Goal: Navigation & Orientation: Find specific page/section

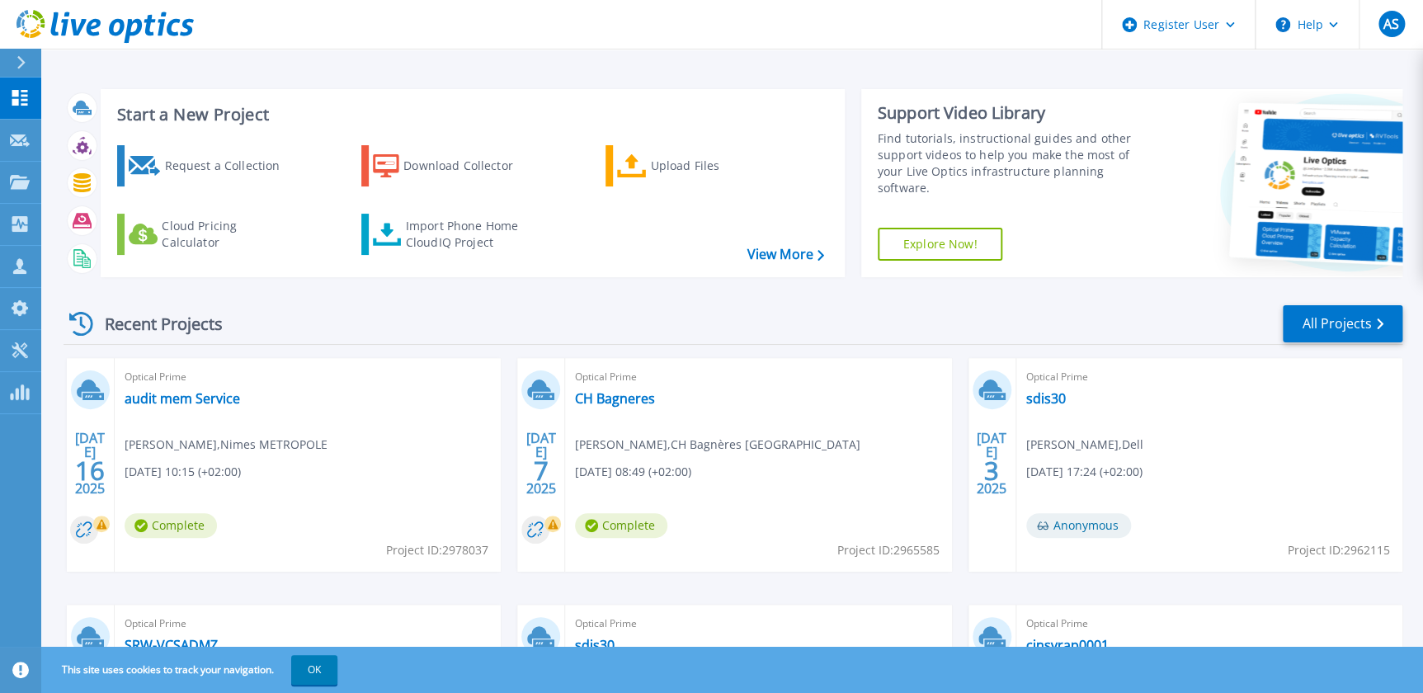
click at [17, 63] on icon at bounding box center [21, 62] width 9 height 13
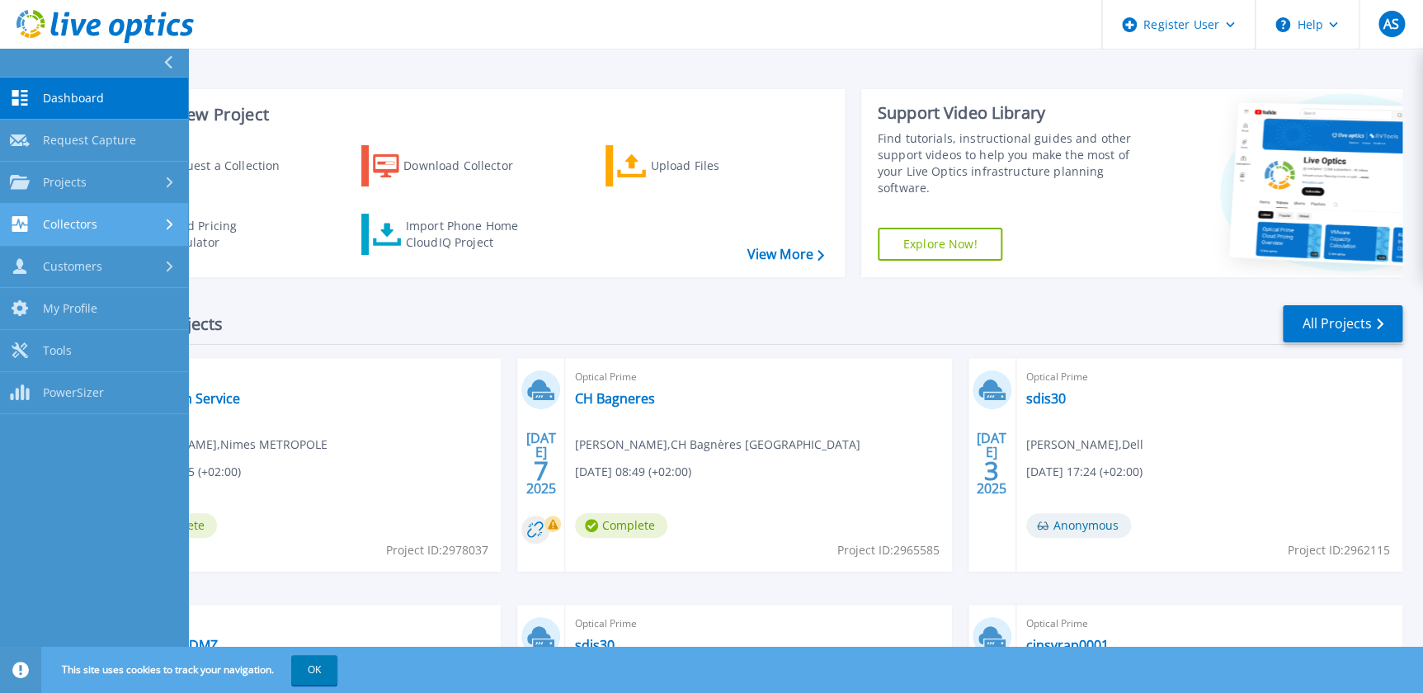
click at [100, 222] on div "Collectors" at bounding box center [94, 224] width 168 height 16
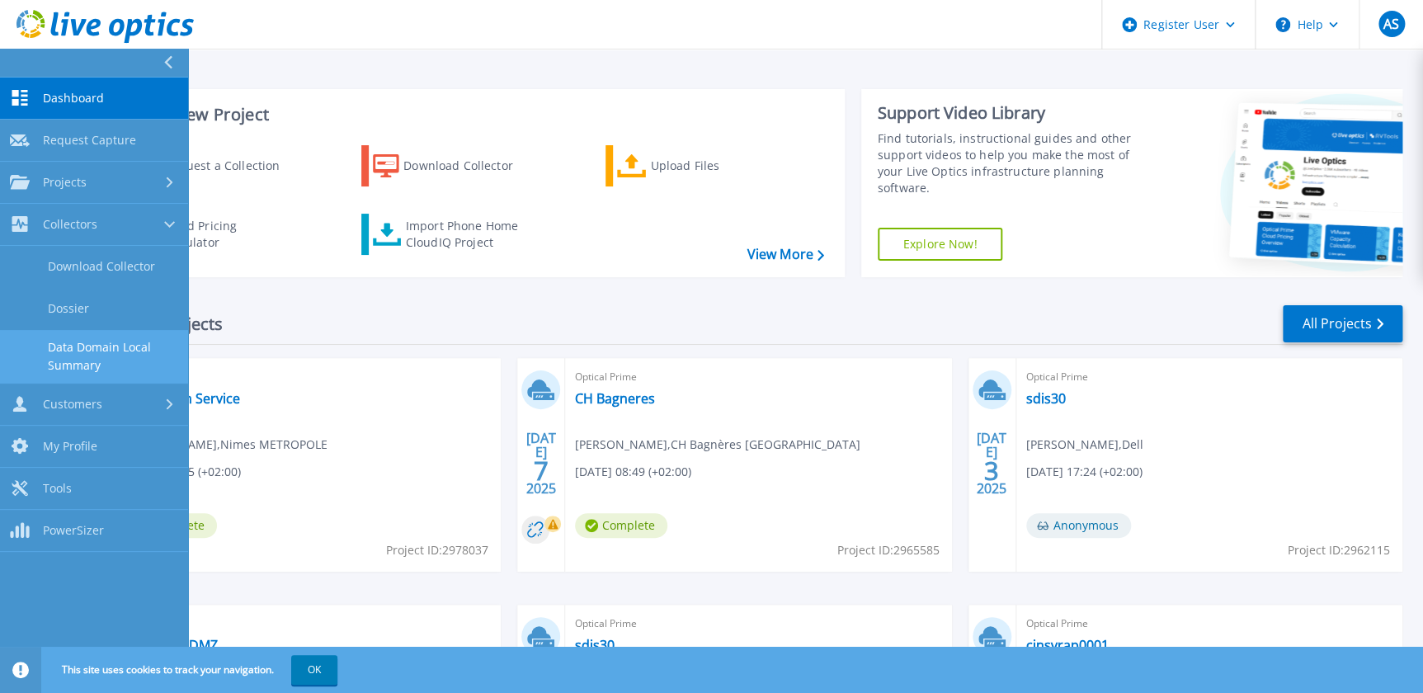
click at [103, 357] on link "Data Domain Local Summary" at bounding box center [94, 356] width 188 height 53
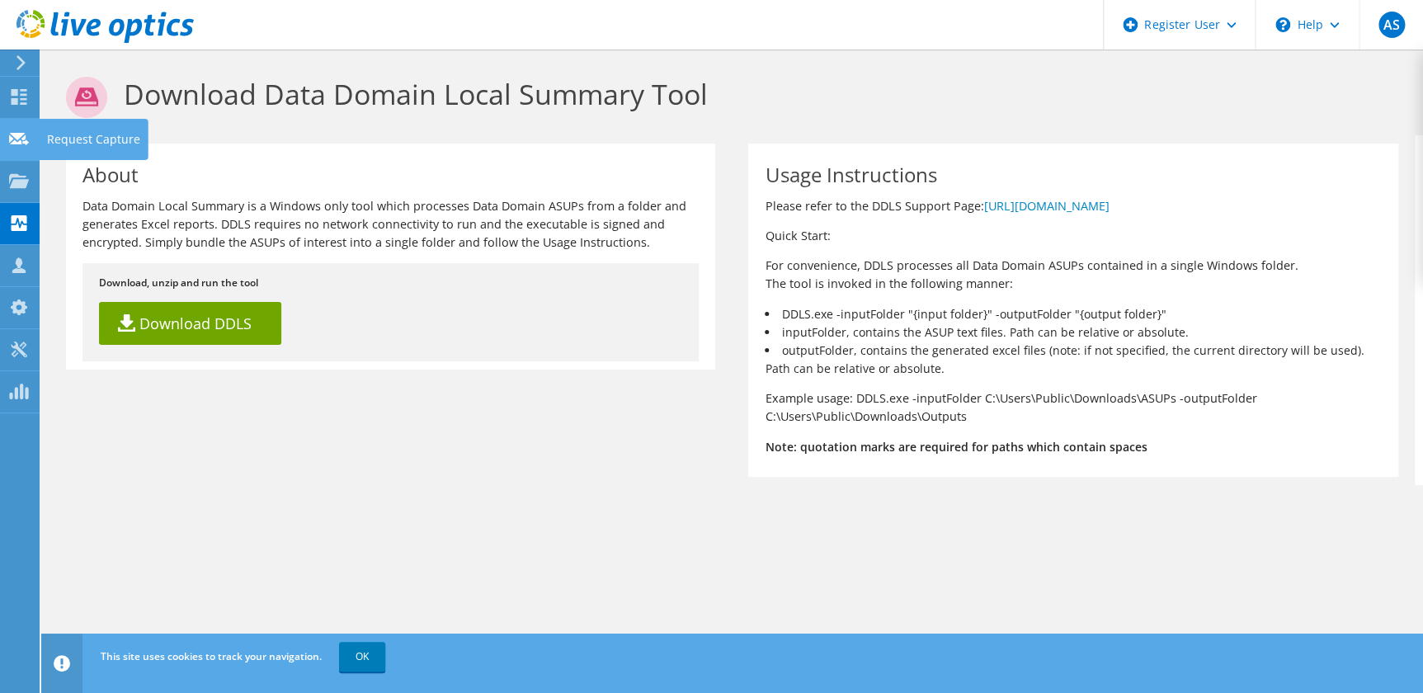
click at [13, 140] on use at bounding box center [19, 138] width 20 height 12
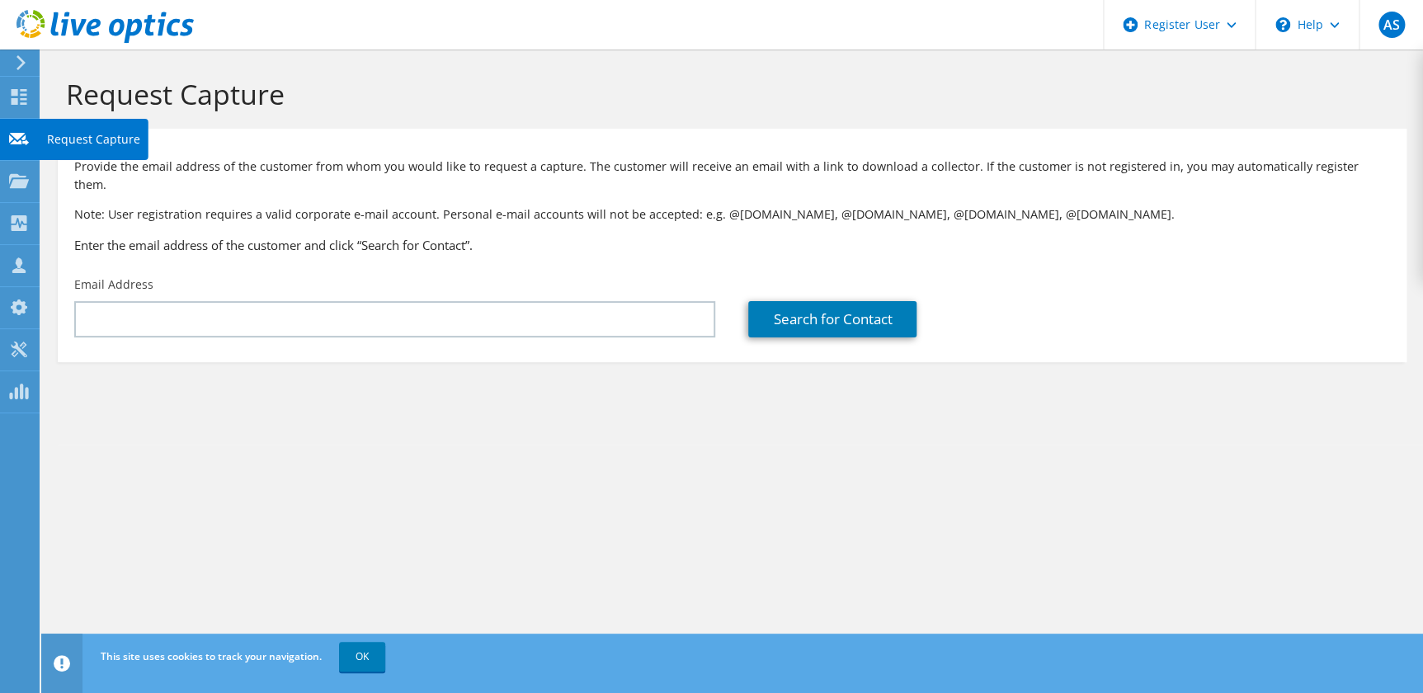
click at [24, 139] on use at bounding box center [19, 138] width 20 height 12
click at [16, 183] on use at bounding box center [19, 180] width 20 height 14
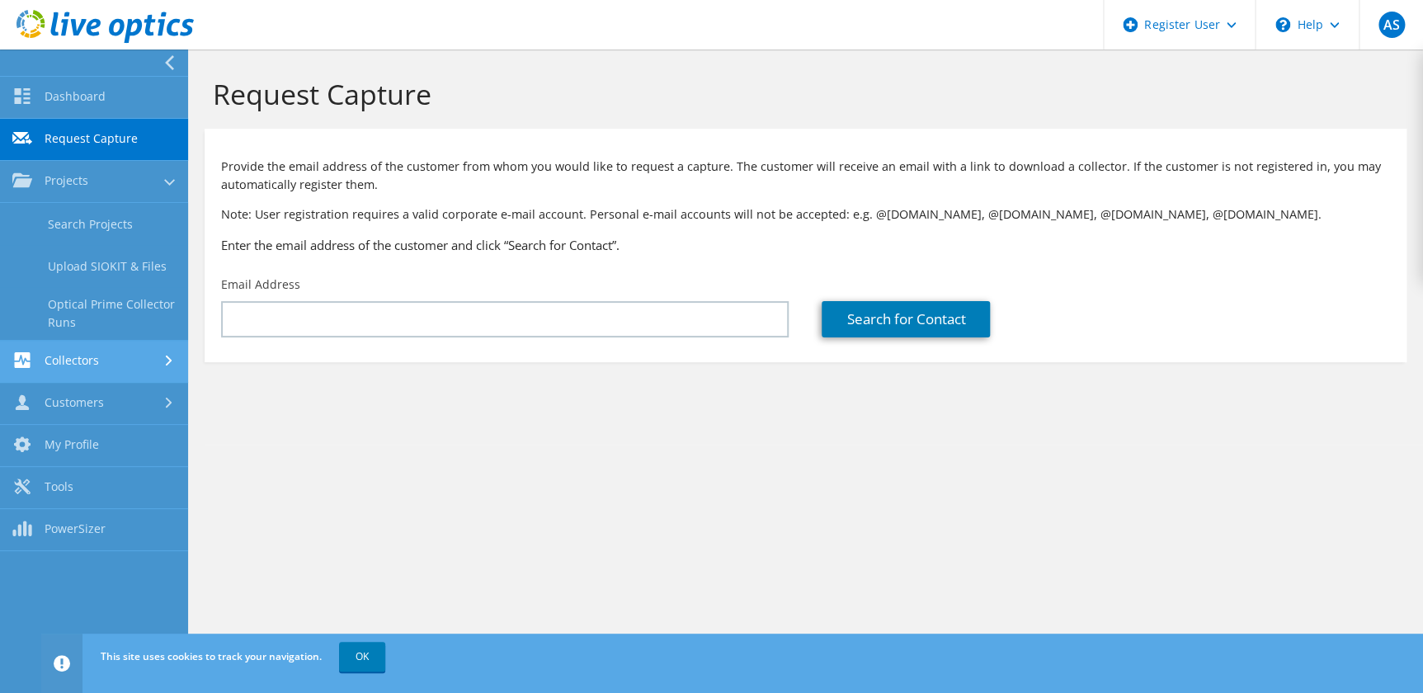
click at [95, 360] on link "Collectors" at bounding box center [94, 362] width 188 height 42
click at [97, 348] on link "Data Domain Local Summary" at bounding box center [94, 355] width 188 height 53
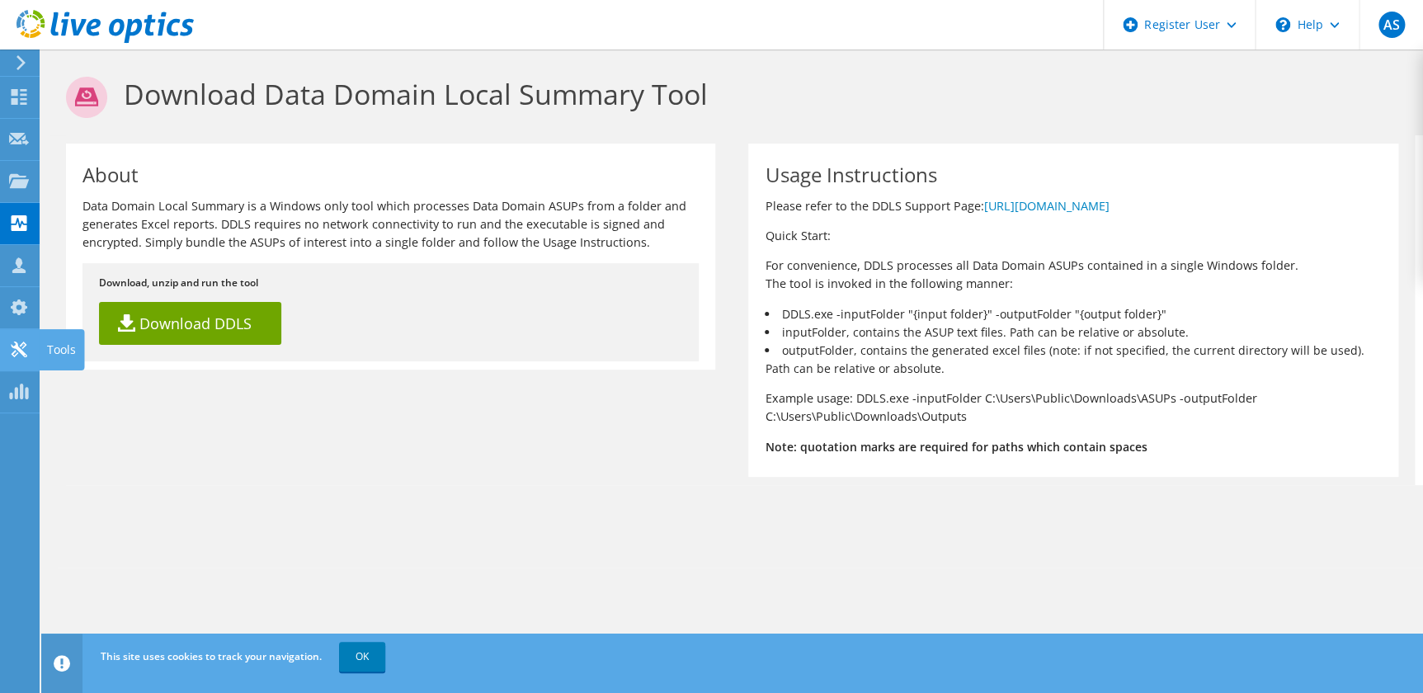
click at [47, 348] on div "Tools" at bounding box center [61, 349] width 45 height 41
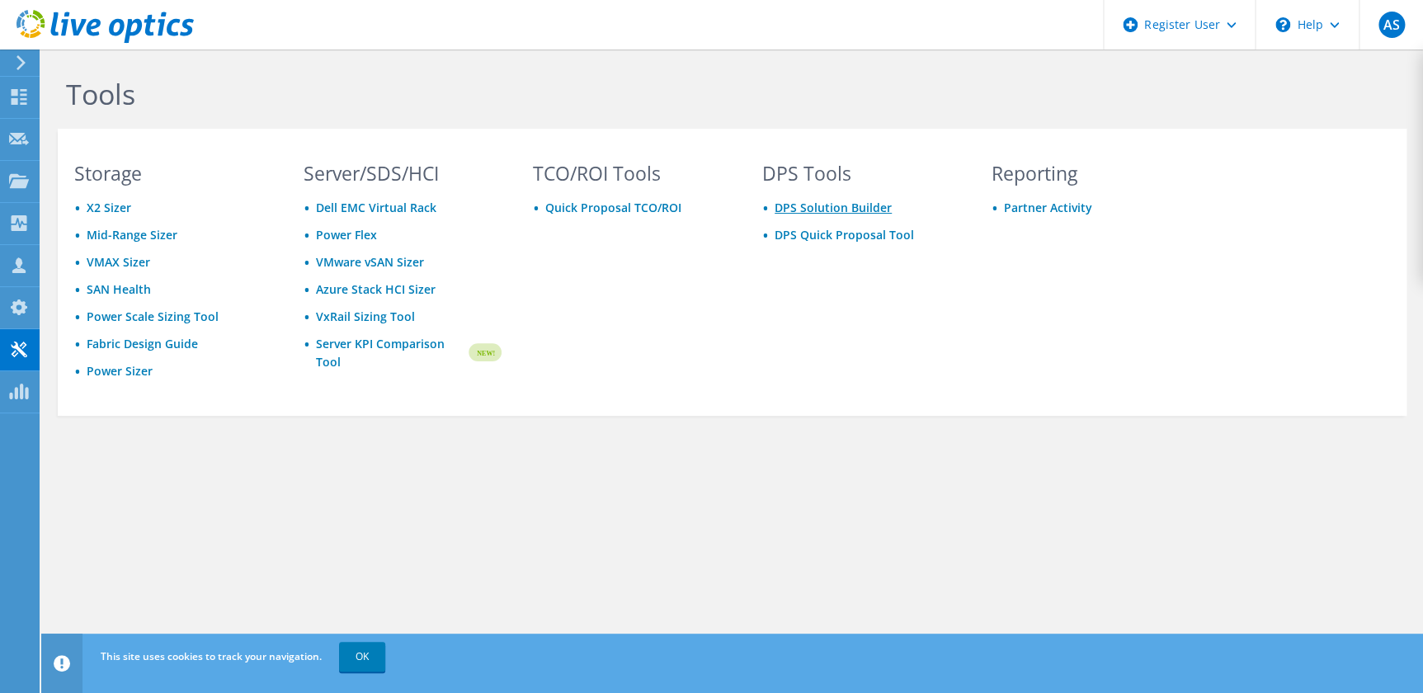
click at [838, 210] on link "DPS Solution Builder" at bounding box center [833, 208] width 117 height 16
click at [21, 89] on use at bounding box center [20, 97] width 16 height 16
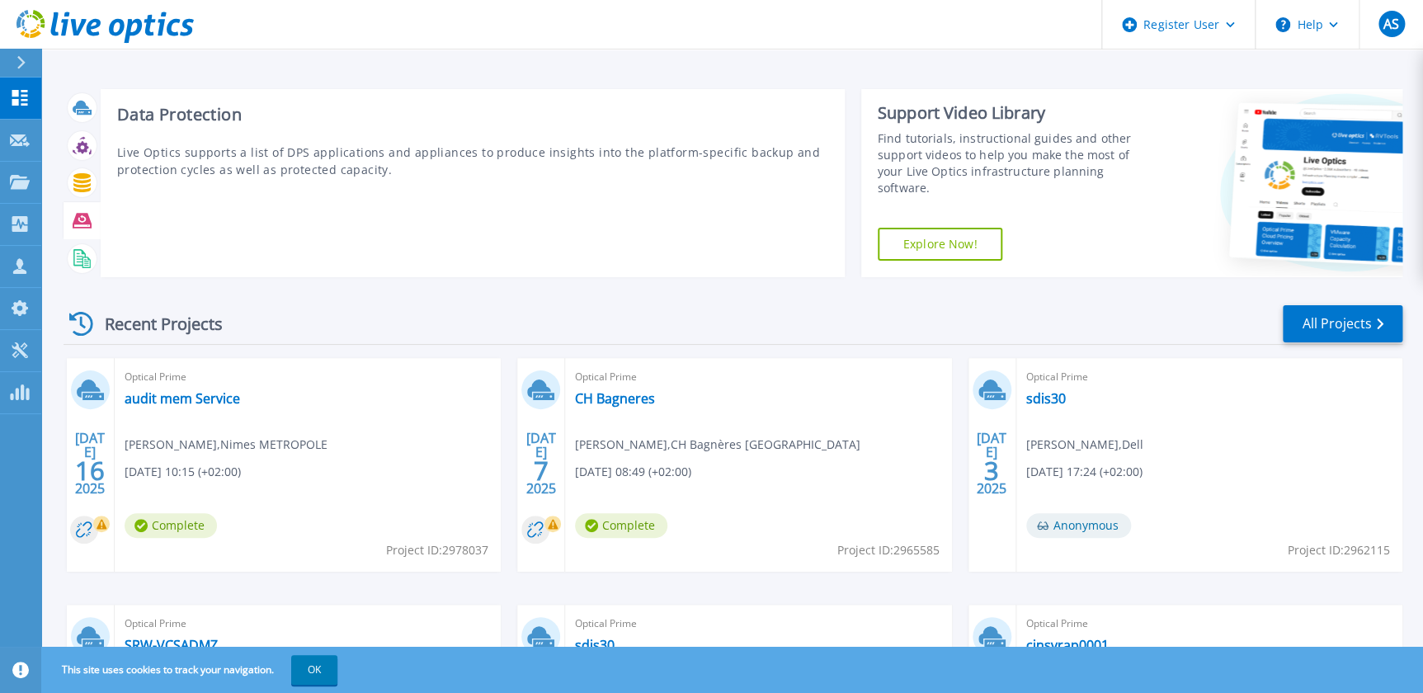
click at [82, 223] on icon at bounding box center [82, 220] width 19 height 15
click at [84, 215] on icon at bounding box center [82, 220] width 19 height 15
